Goal: Information Seeking & Learning: Learn about a topic

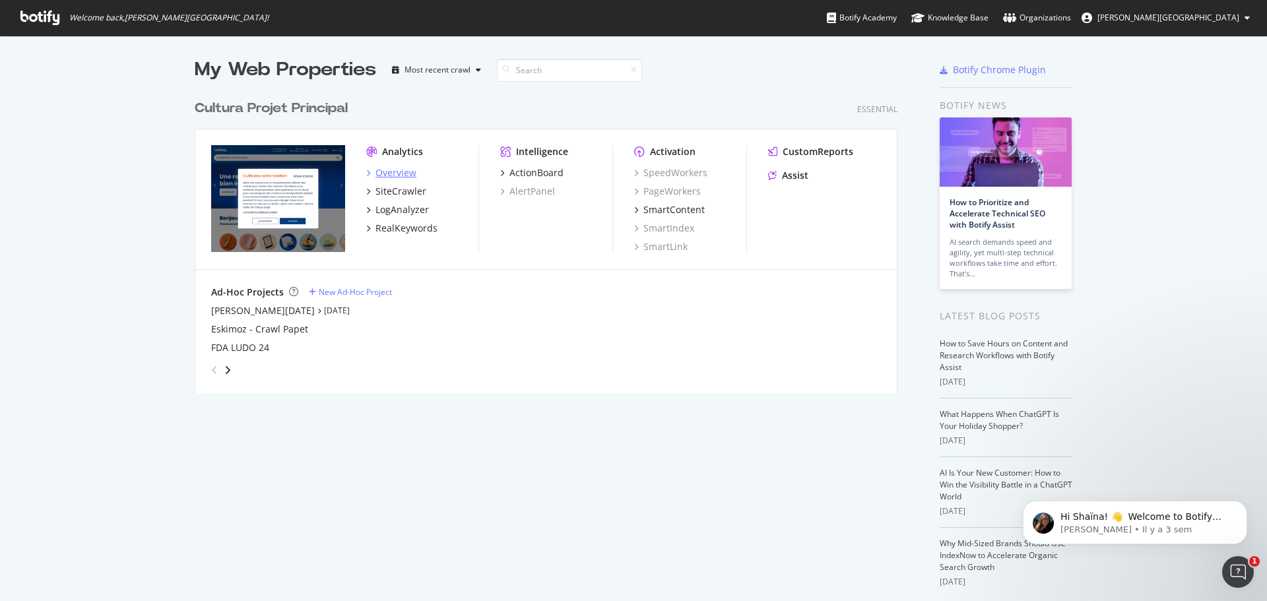
click at [393, 175] on div "Overview" at bounding box center [395, 172] width 41 height 13
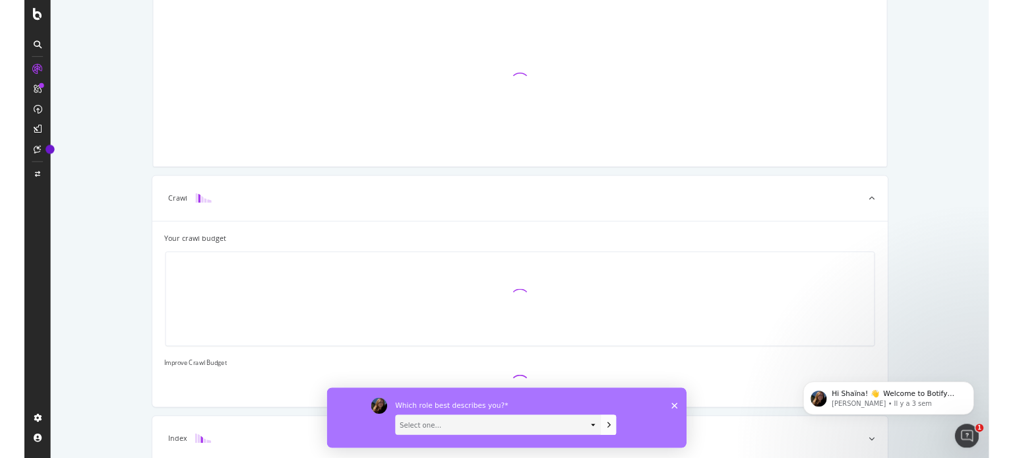
scroll to position [88, 0]
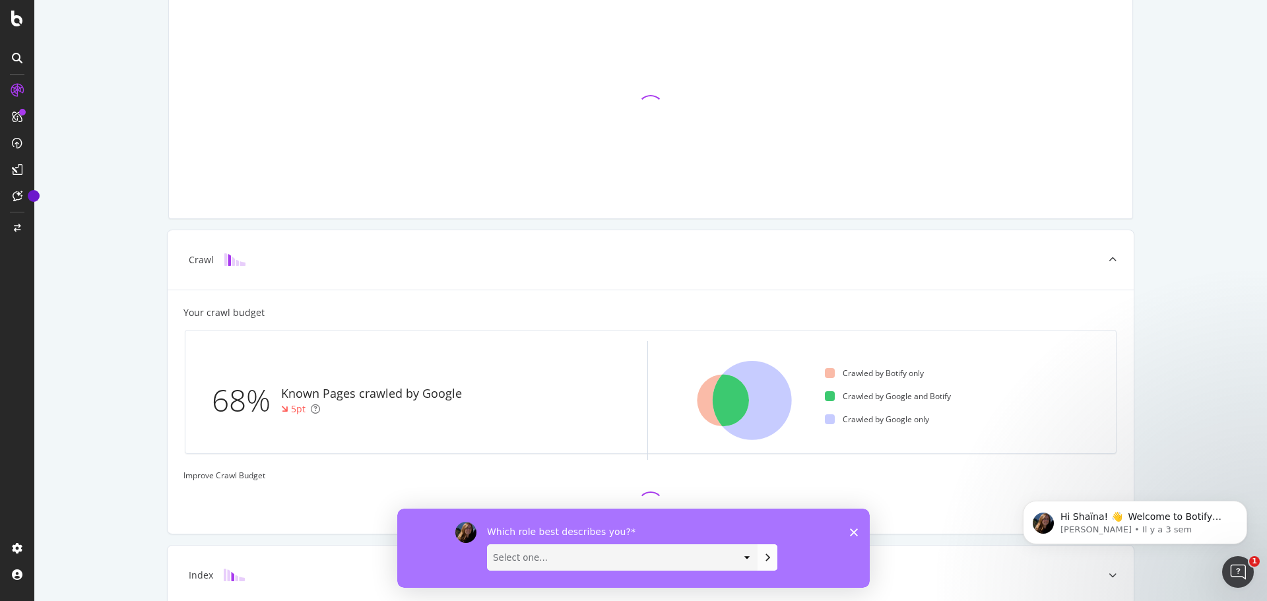
click at [852, 529] on polygon "Fermer l'enquête" at bounding box center [854, 532] width 8 height 8
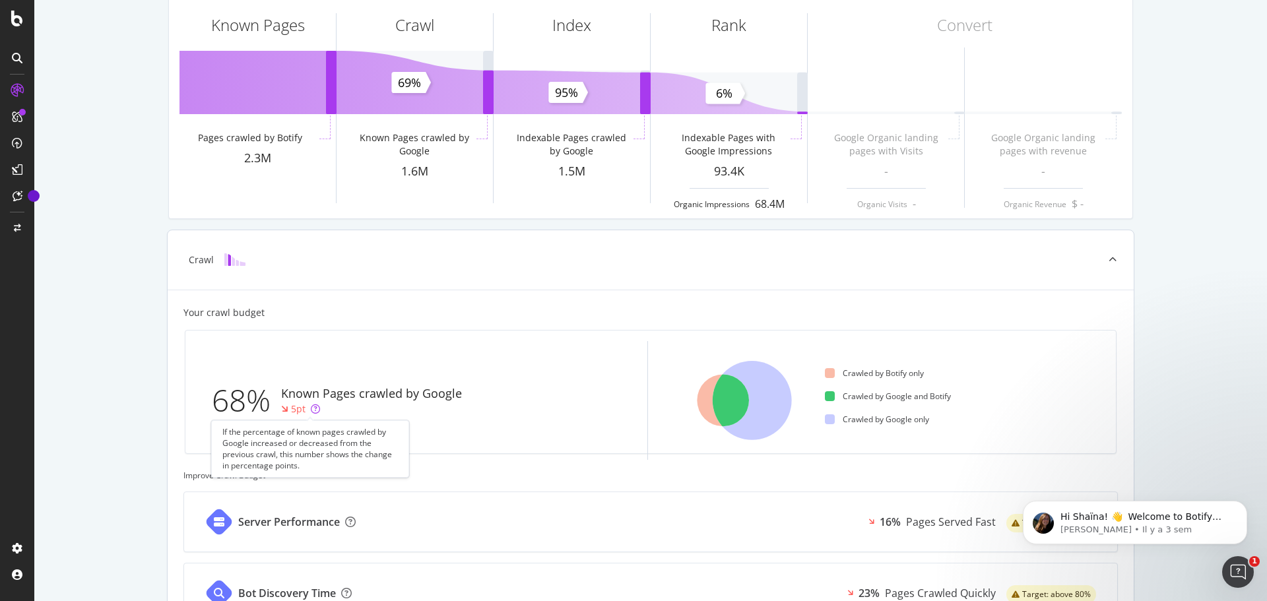
click at [312, 406] on icon at bounding box center [315, 408] width 9 height 9
click at [374, 340] on div "68% Known Pages crawled by Google 5pt Crawled by Botify only Crawled by Google …" at bounding box center [650, 392] width 930 height 123
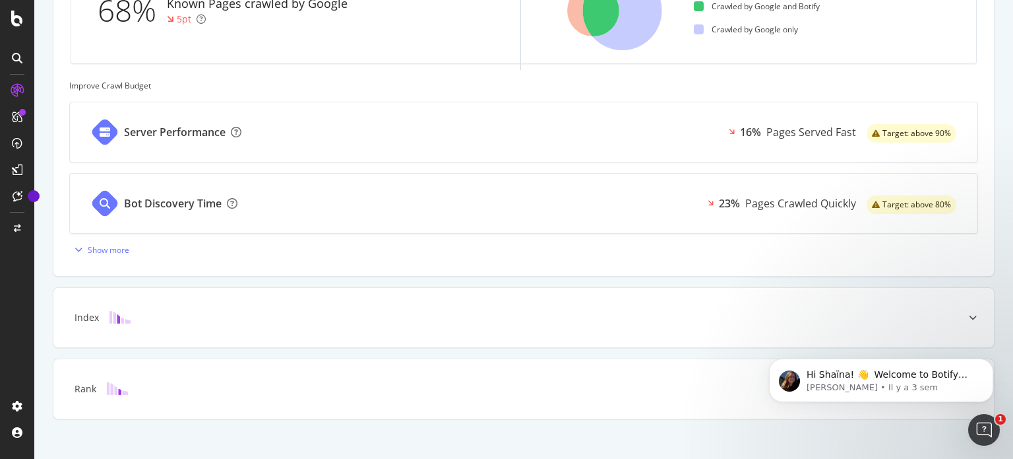
scroll to position [494, 0]
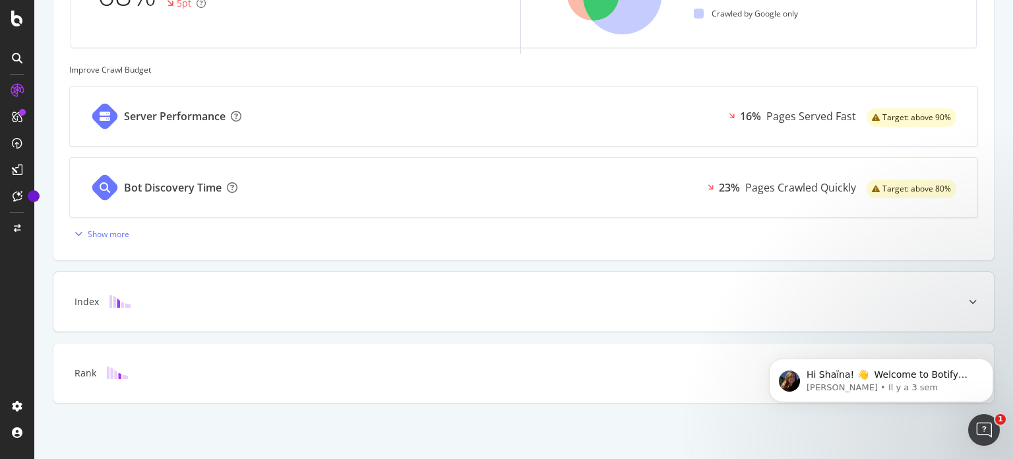
click at [205, 311] on div "Index" at bounding box center [523, 301] width 941 height 59
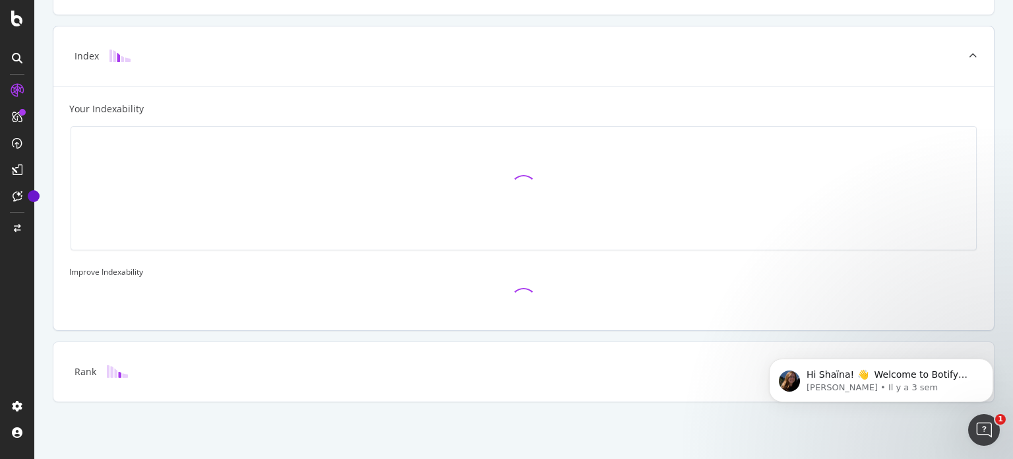
scroll to position [362, 0]
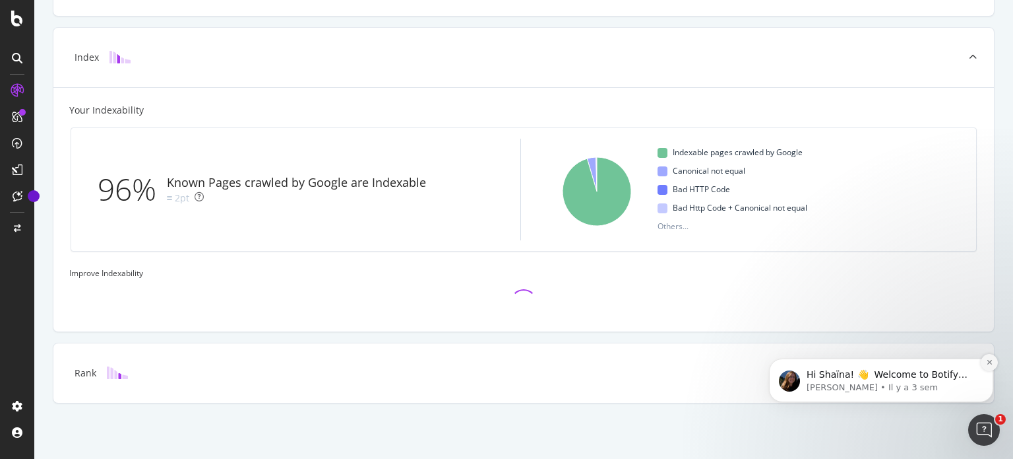
click at [991, 361] on icon "Dismiss notification" at bounding box center [989, 361] width 7 height 7
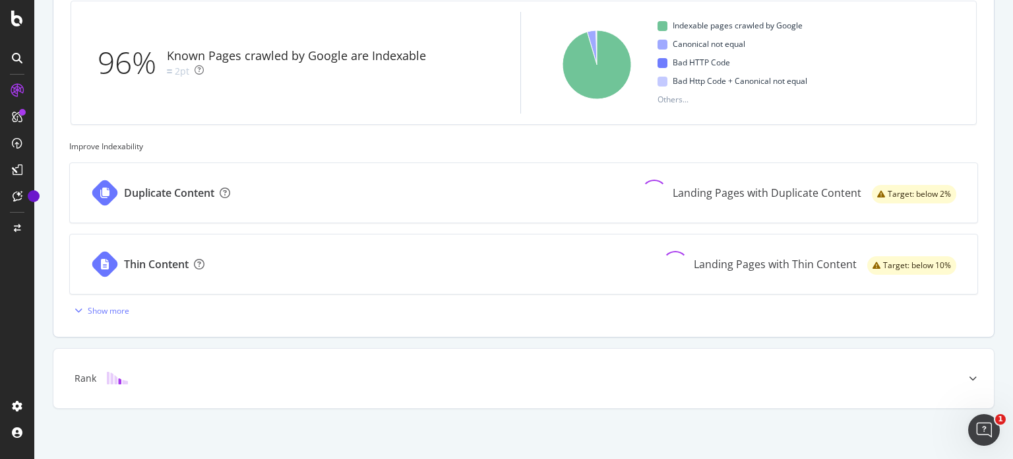
scroll to position [494, 0]
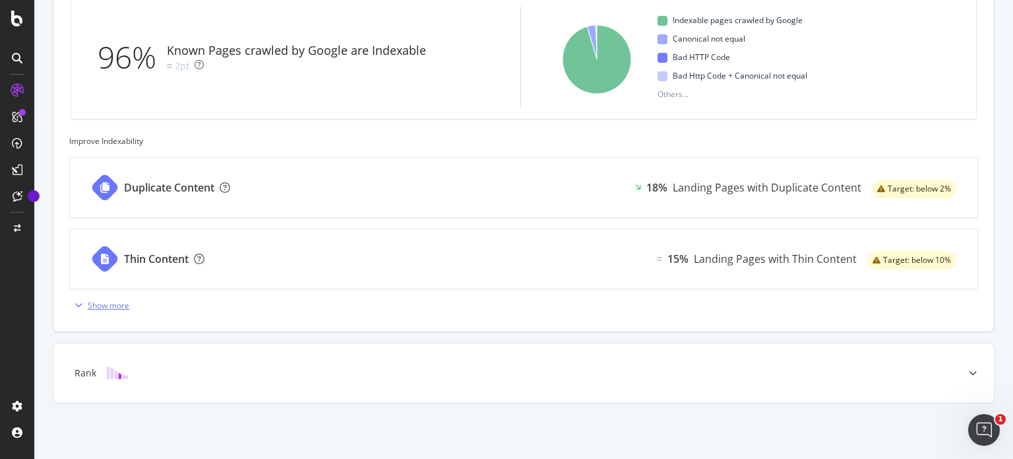
click at [111, 303] on div "Show more" at bounding box center [109, 305] width 42 height 11
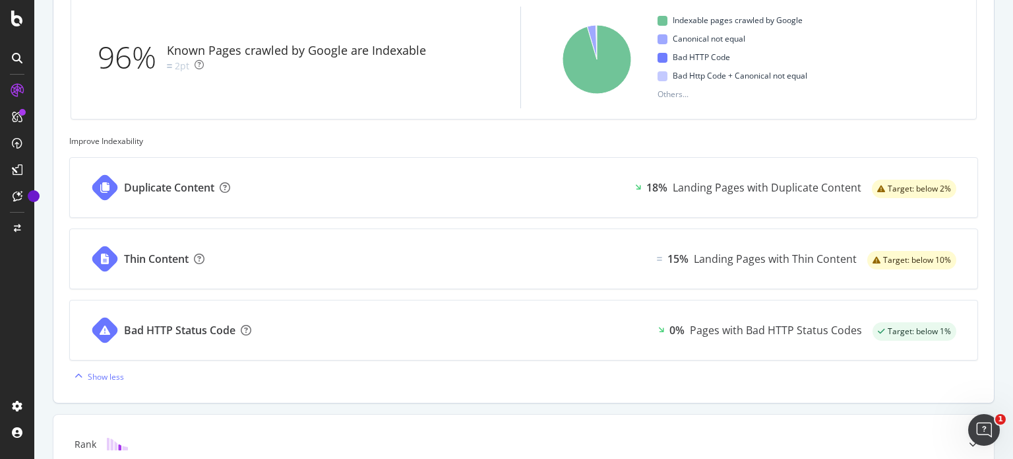
click at [740, 185] on div "Landing Pages with Duplicate Content" at bounding box center [767, 187] width 189 height 15
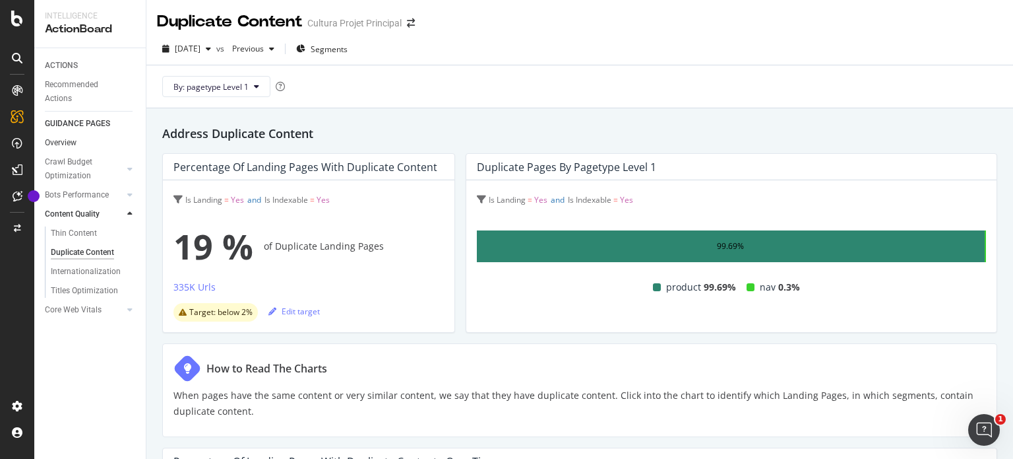
click at [79, 142] on link "Overview" at bounding box center [91, 143] width 92 height 14
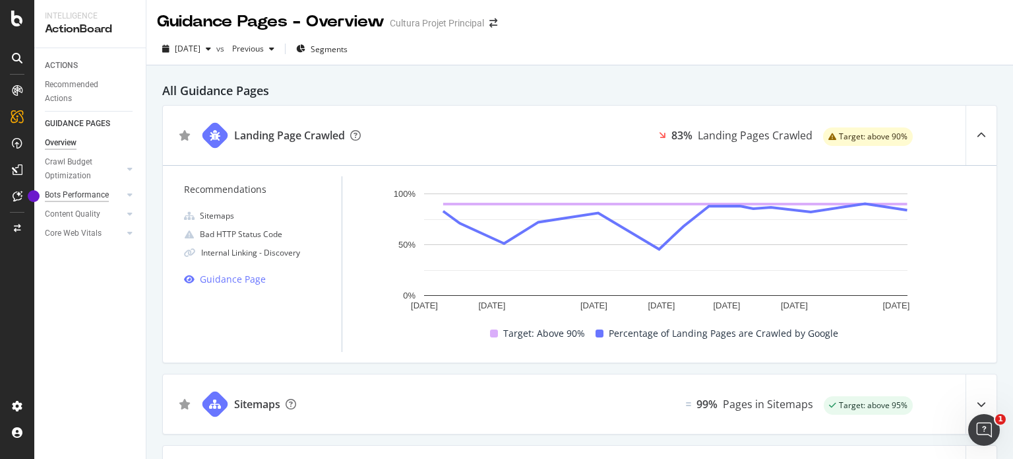
click at [75, 192] on div "Bots Performance" at bounding box center [77, 195] width 64 height 14
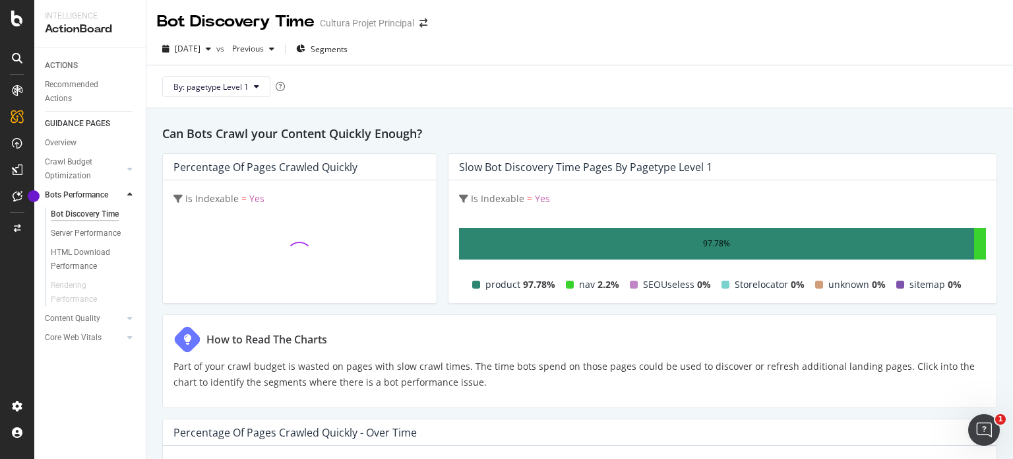
click at [354, 174] on div "Percentage of Pages Crawled Quickly" at bounding box center [300, 167] width 274 height 26
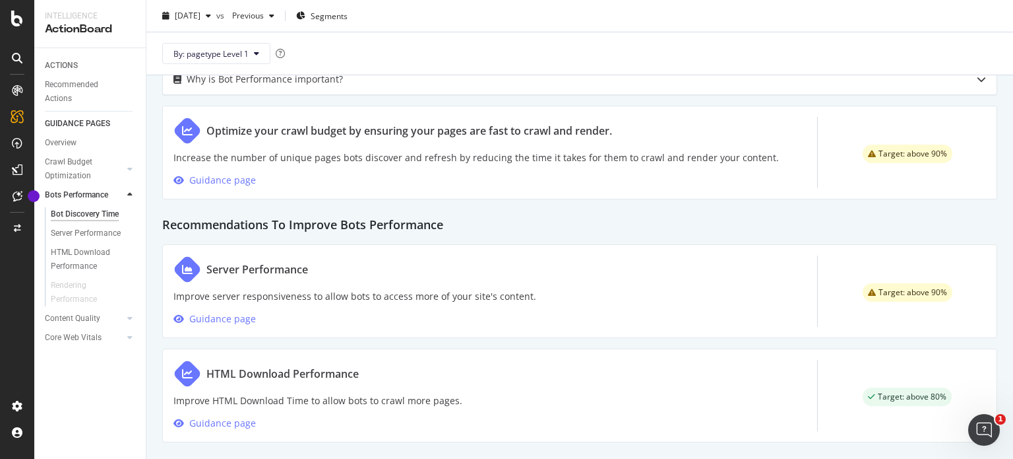
scroll to position [612, 0]
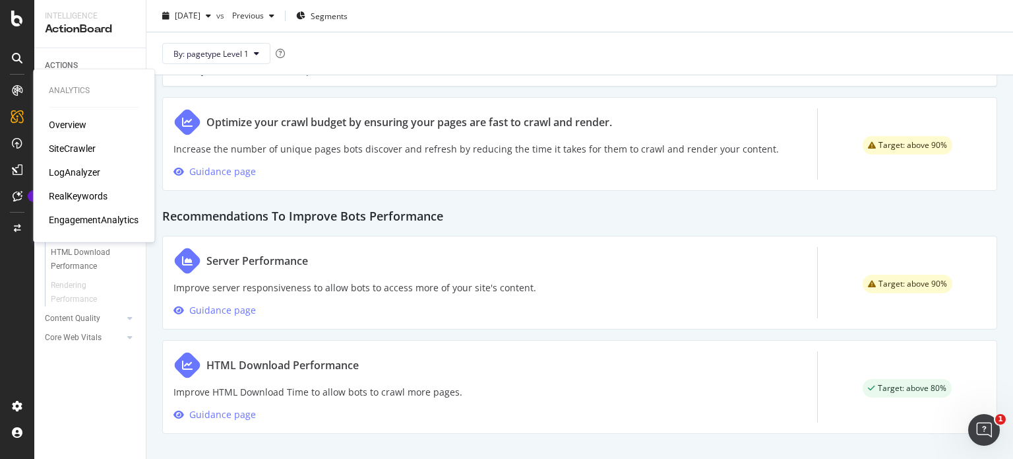
click at [64, 125] on div "Overview" at bounding box center [68, 124] width 38 height 13
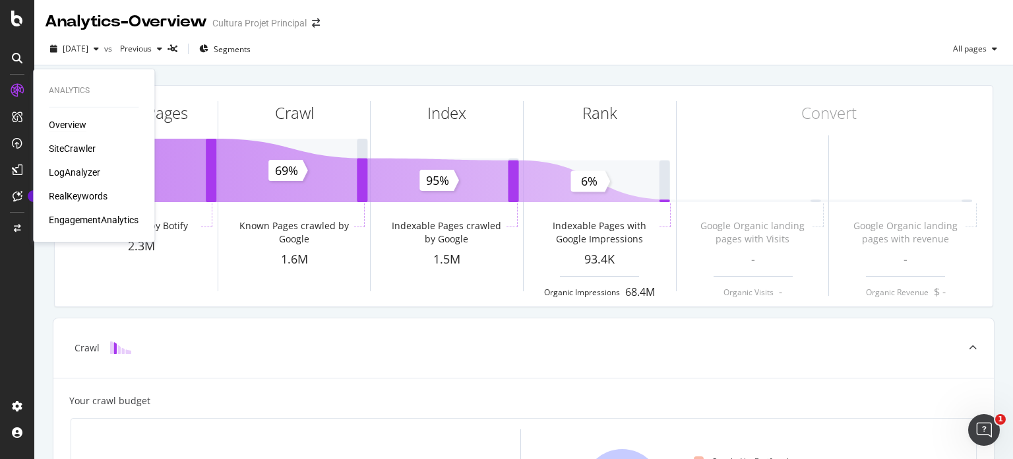
click at [64, 125] on div "Overview" at bounding box center [68, 124] width 38 height 13
click at [68, 171] on div "LogAnalyzer" at bounding box center [74, 172] width 51 height 13
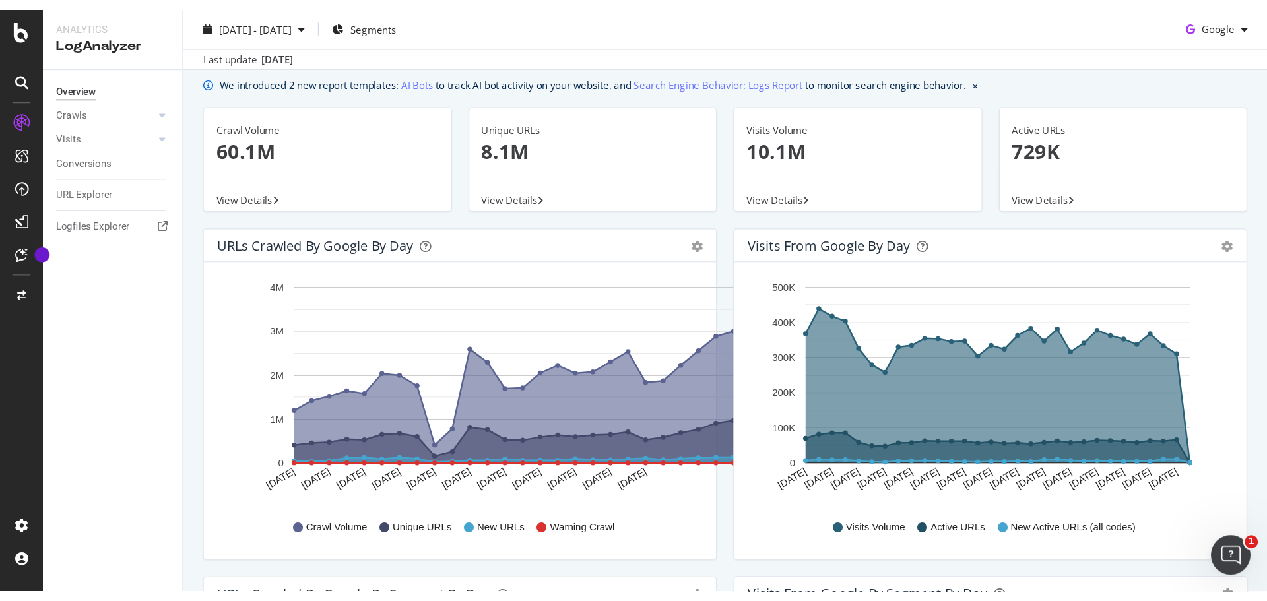
scroll to position [44, 0]
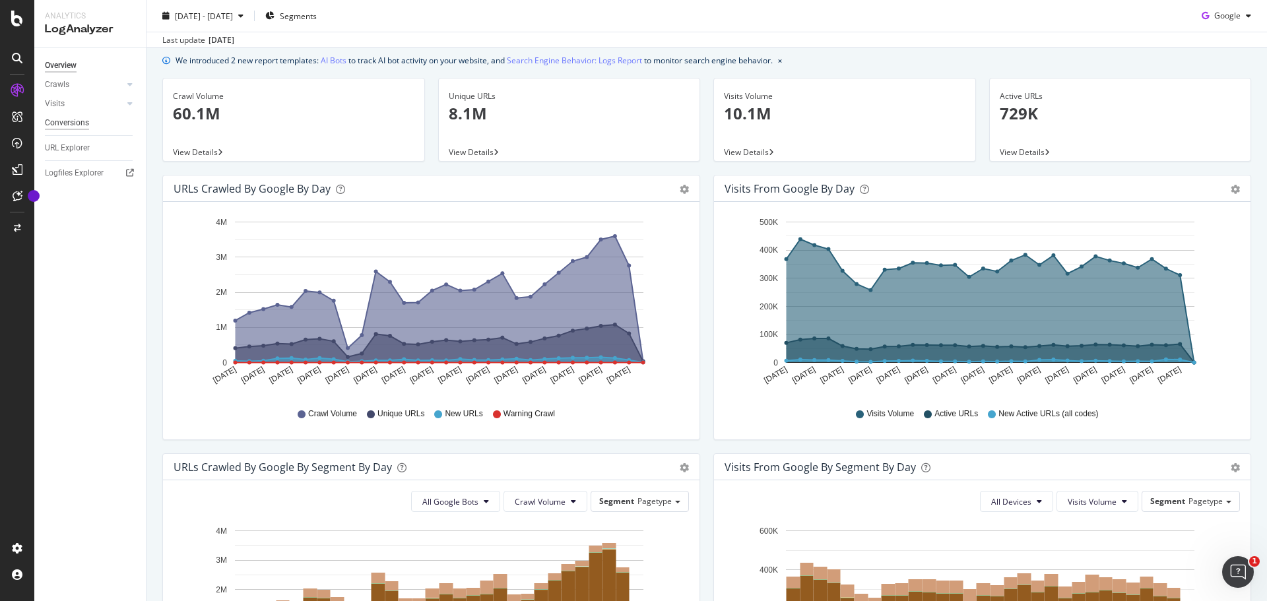
click at [72, 123] on div "Conversions" at bounding box center [67, 123] width 44 height 14
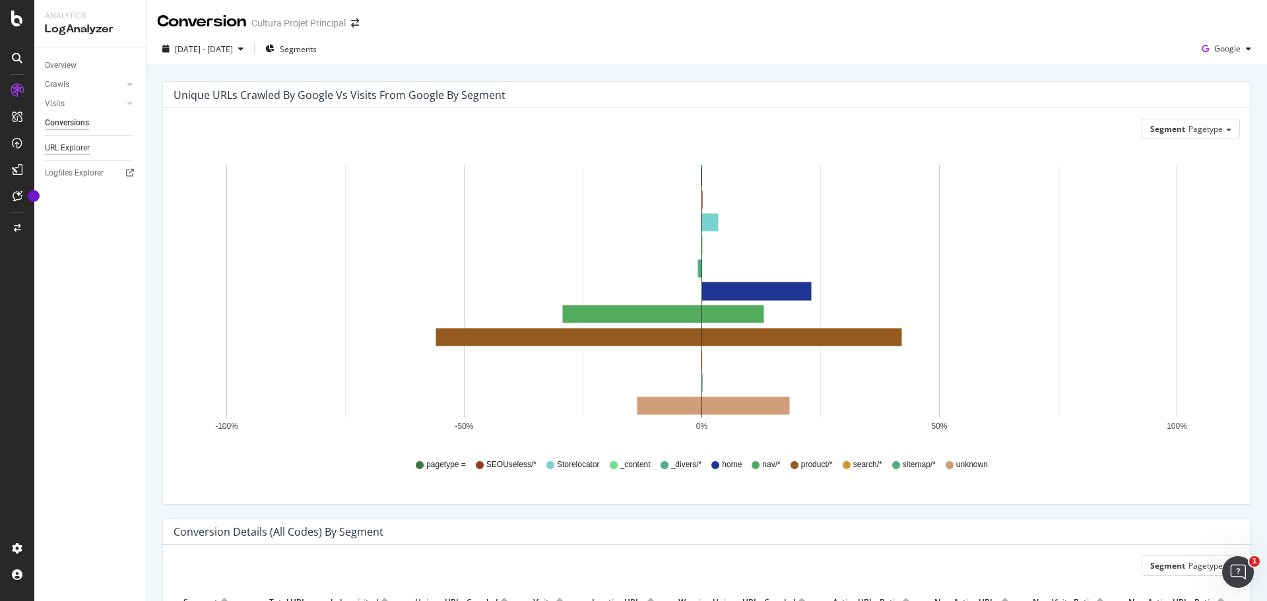
click at [69, 146] on div "URL Explorer" at bounding box center [67, 148] width 45 height 14
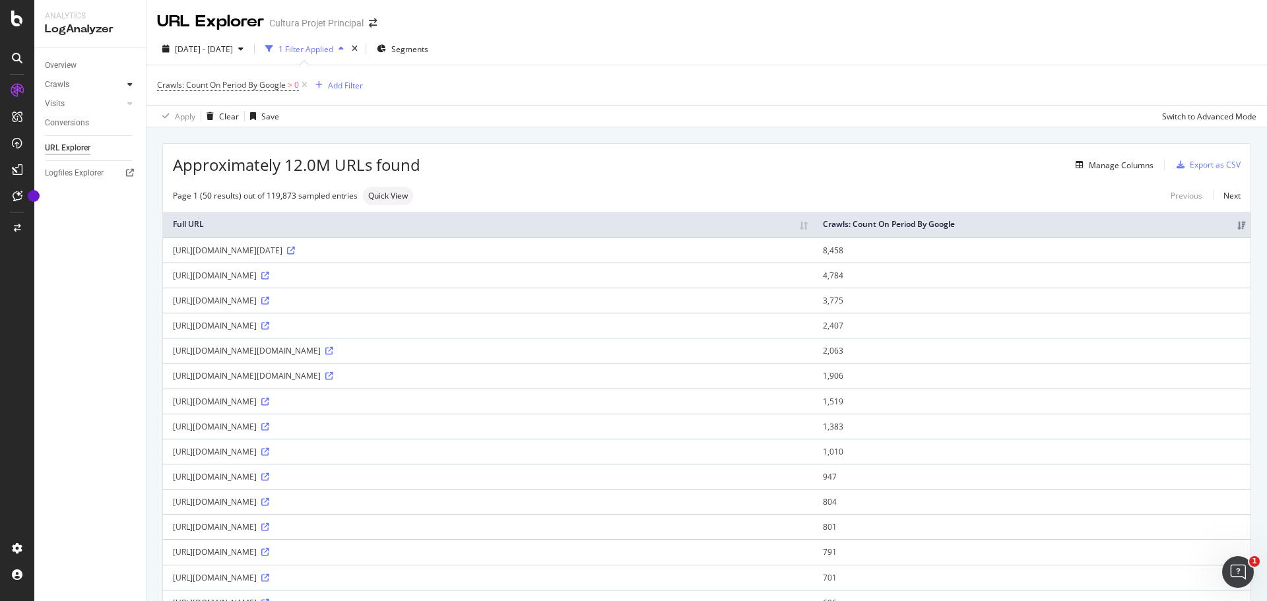
click at [133, 86] on div at bounding box center [129, 84] width 13 height 13
click at [79, 121] on div "Segments Distribution" at bounding box center [87, 130] width 73 height 28
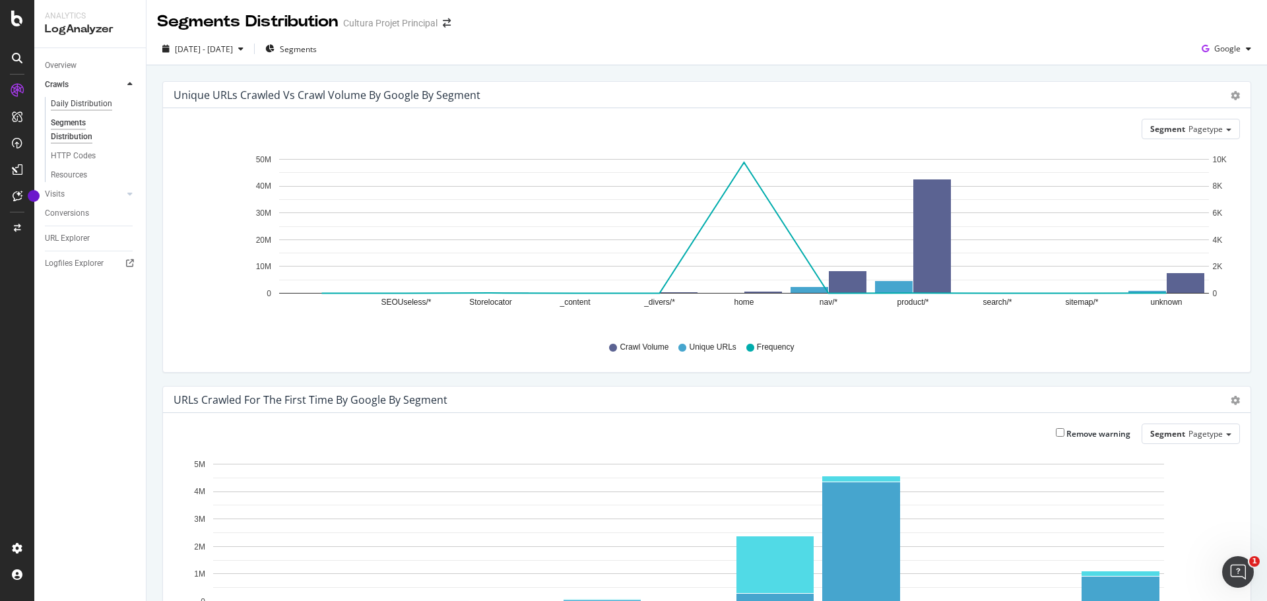
click at [75, 109] on div "Daily Distribution" at bounding box center [81, 104] width 61 height 14
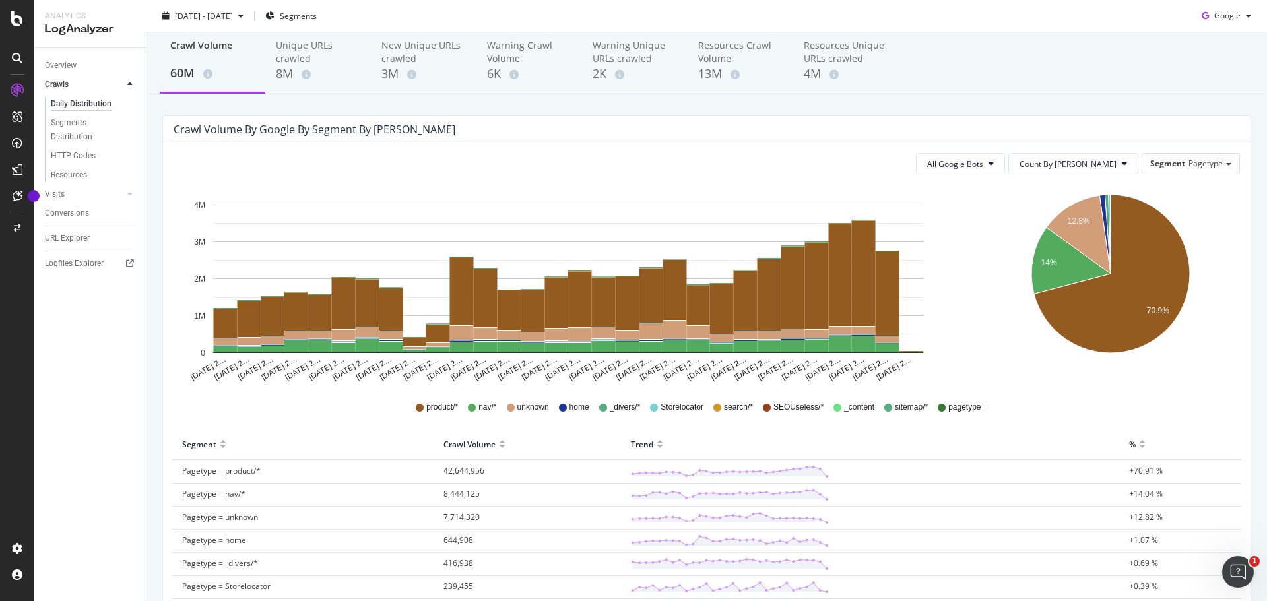
scroll to position [52, 0]
click at [54, 67] on div "Overview" at bounding box center [61, 66] width 32 height 14
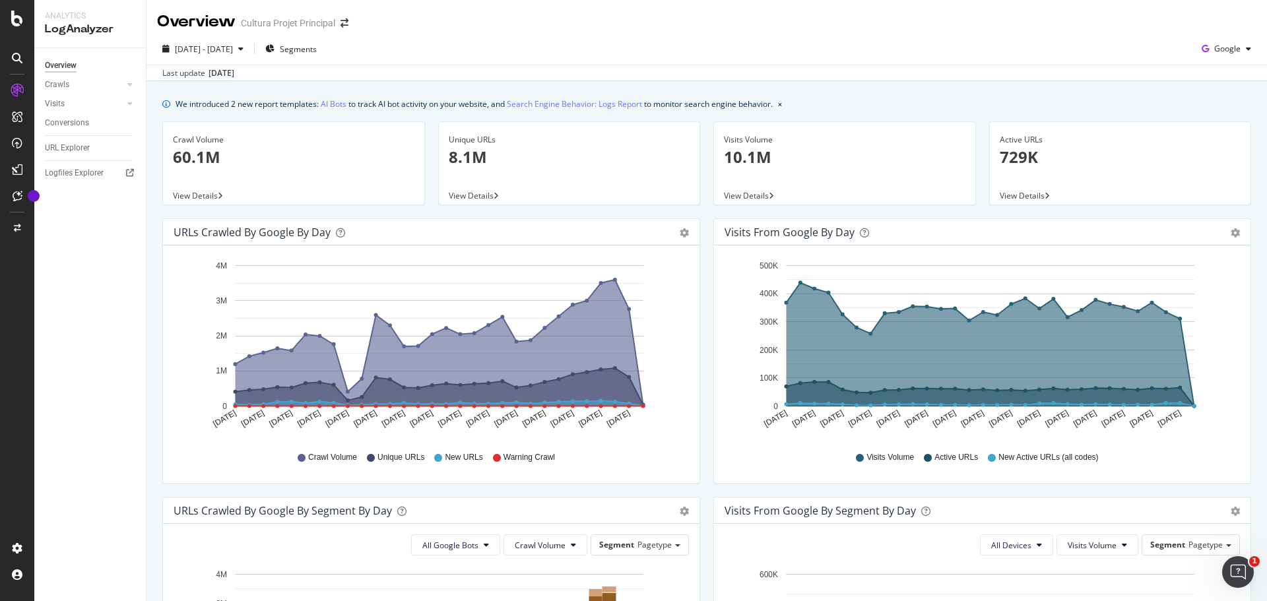
click at [1057, 142] on div "Active URLs" at bounding box center [1120, 140] width 241 height 12
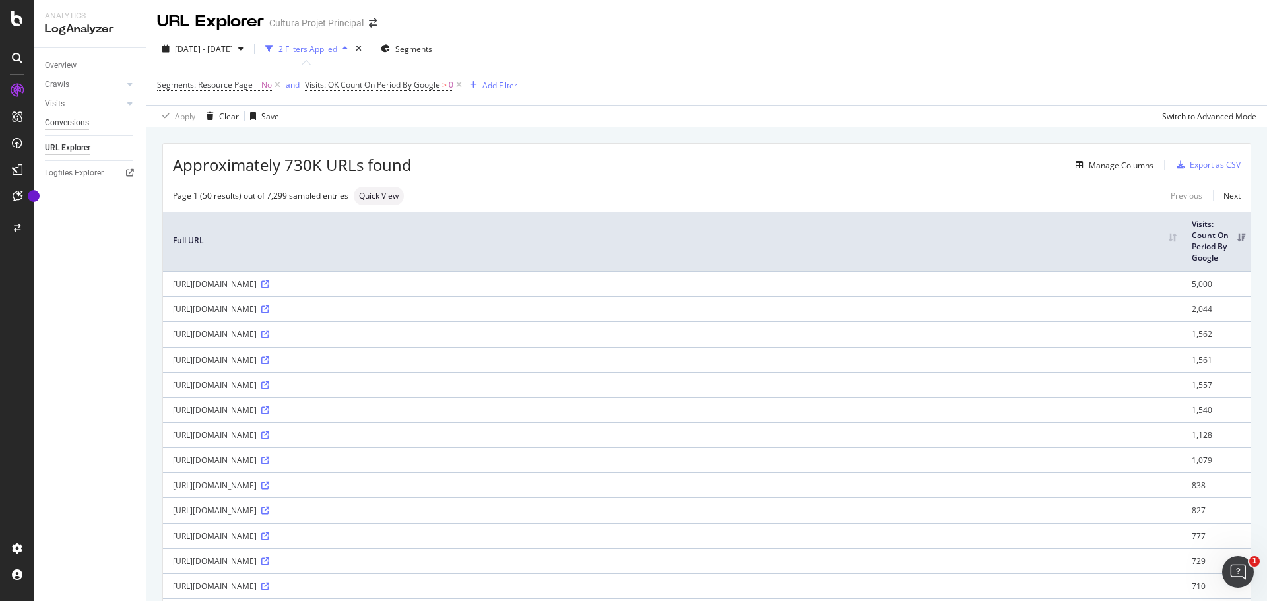
click at [70, 127] on div "Conversions" at bounding box center [67, 123] width 44 height 14
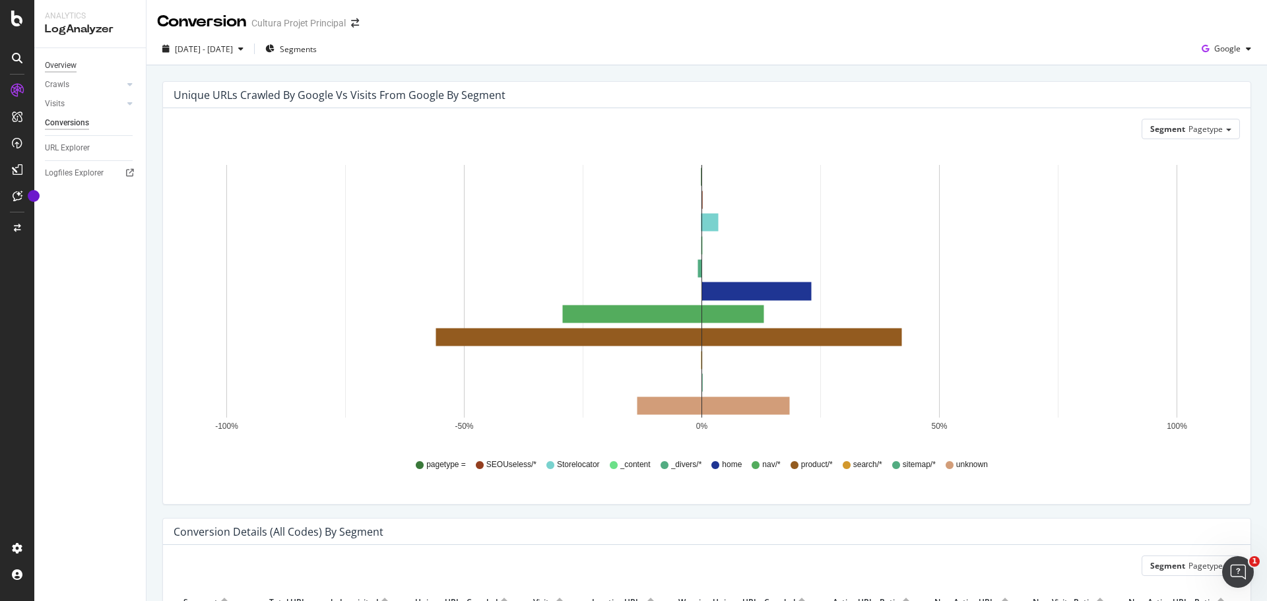
click at [50, 68] on div "Overview" at bounding box center [61, 66] width 32 height 14
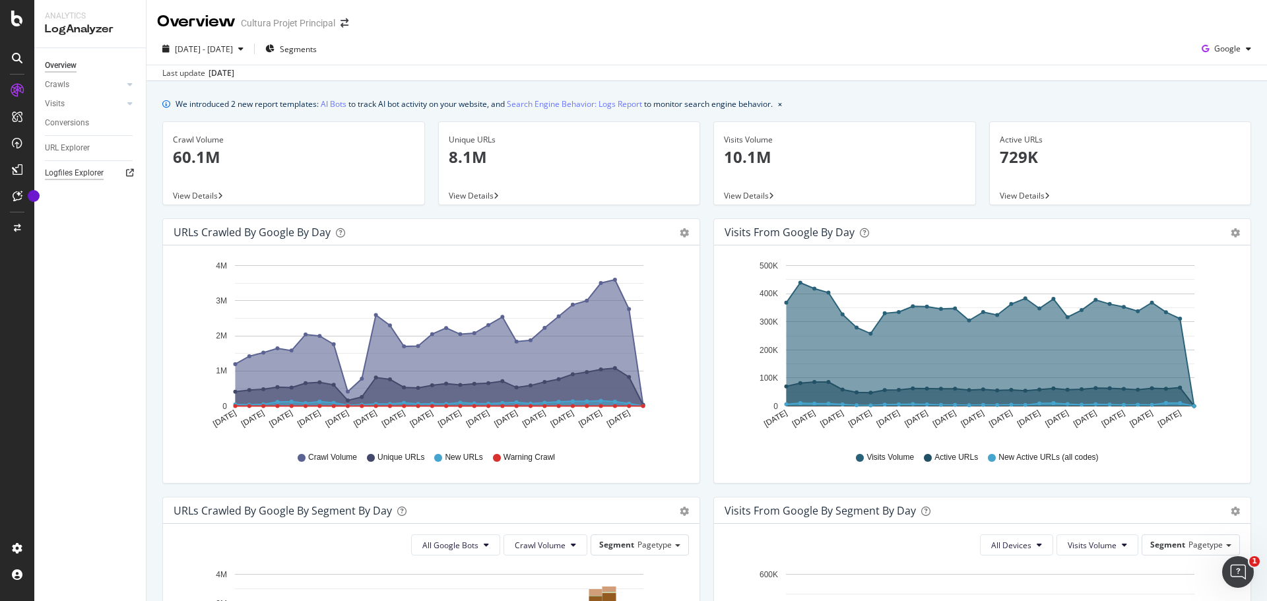
click at [76, 175] on div "Logfiles Explorer" at bounding box center [74, 173] width 59 height 14
click at [132, 86] on icon at bounding box center [129, 84] width 5 height 8
click at [80, 119] on div "Overview" at bounding box center [68, 124] width 38 height 13
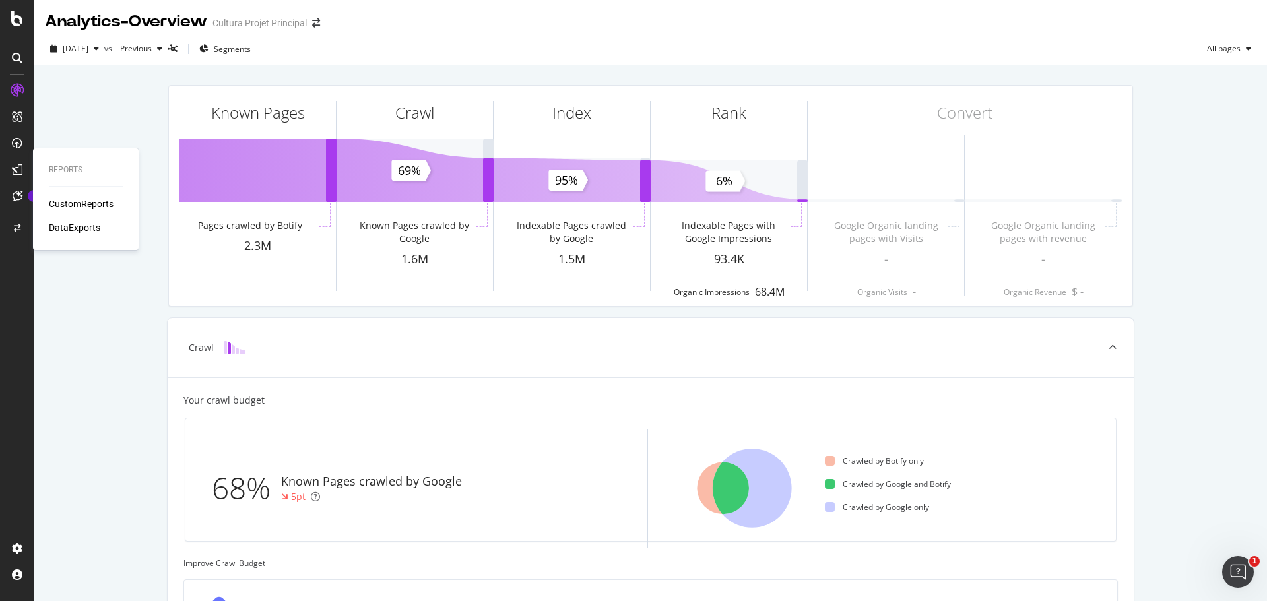
click at [65, 205] on div "CustomReports" at bounding box center [81, 203] width 65 height 13
